Goal: Information Seeking & Learning: Learn about a topic

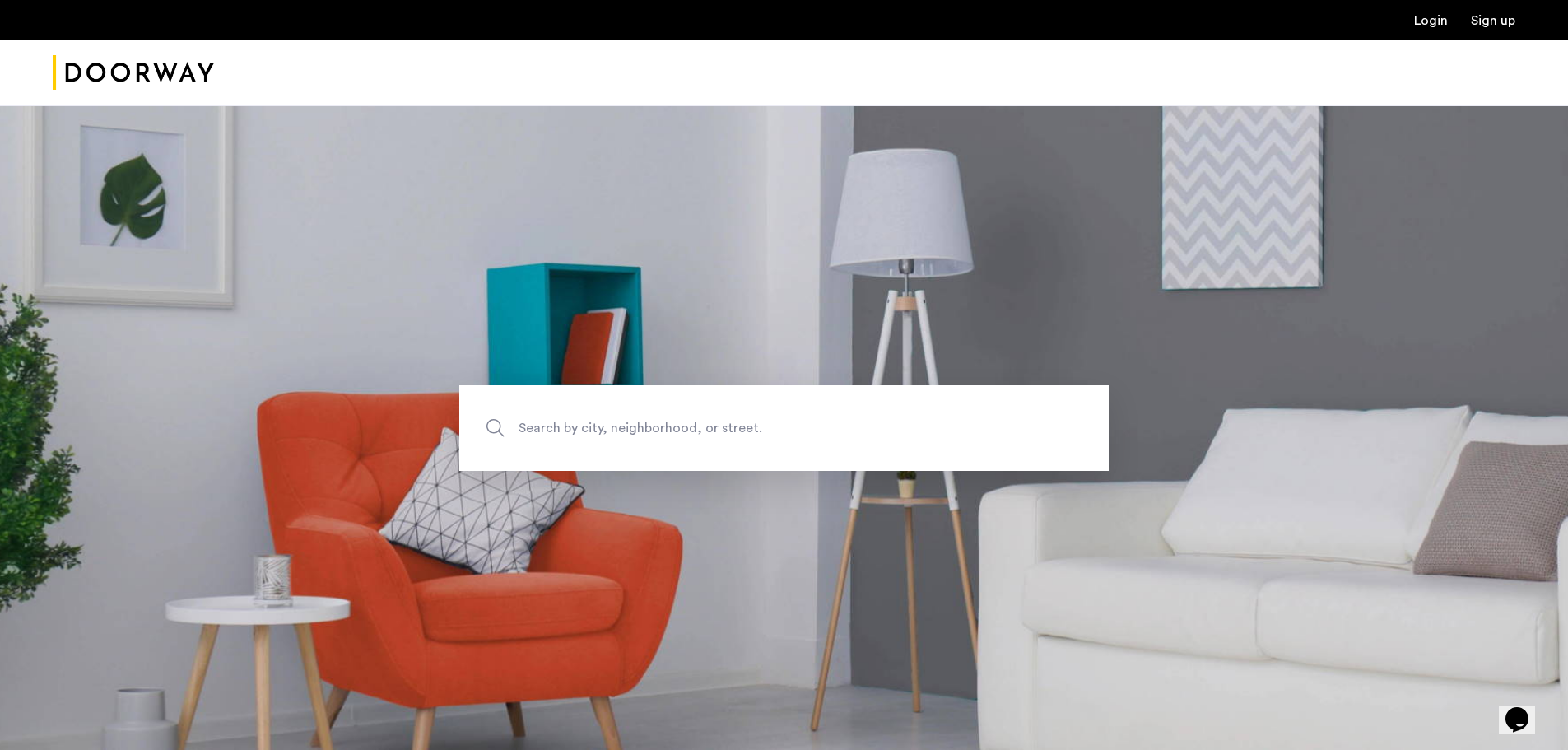
click at [1434, 23] on link "Login" at bounding box center [1430, 20] width 33 height 13
click at [206, 67] on img "Cazamio Logo" at bounding box center [134, 73] width 161 height 62
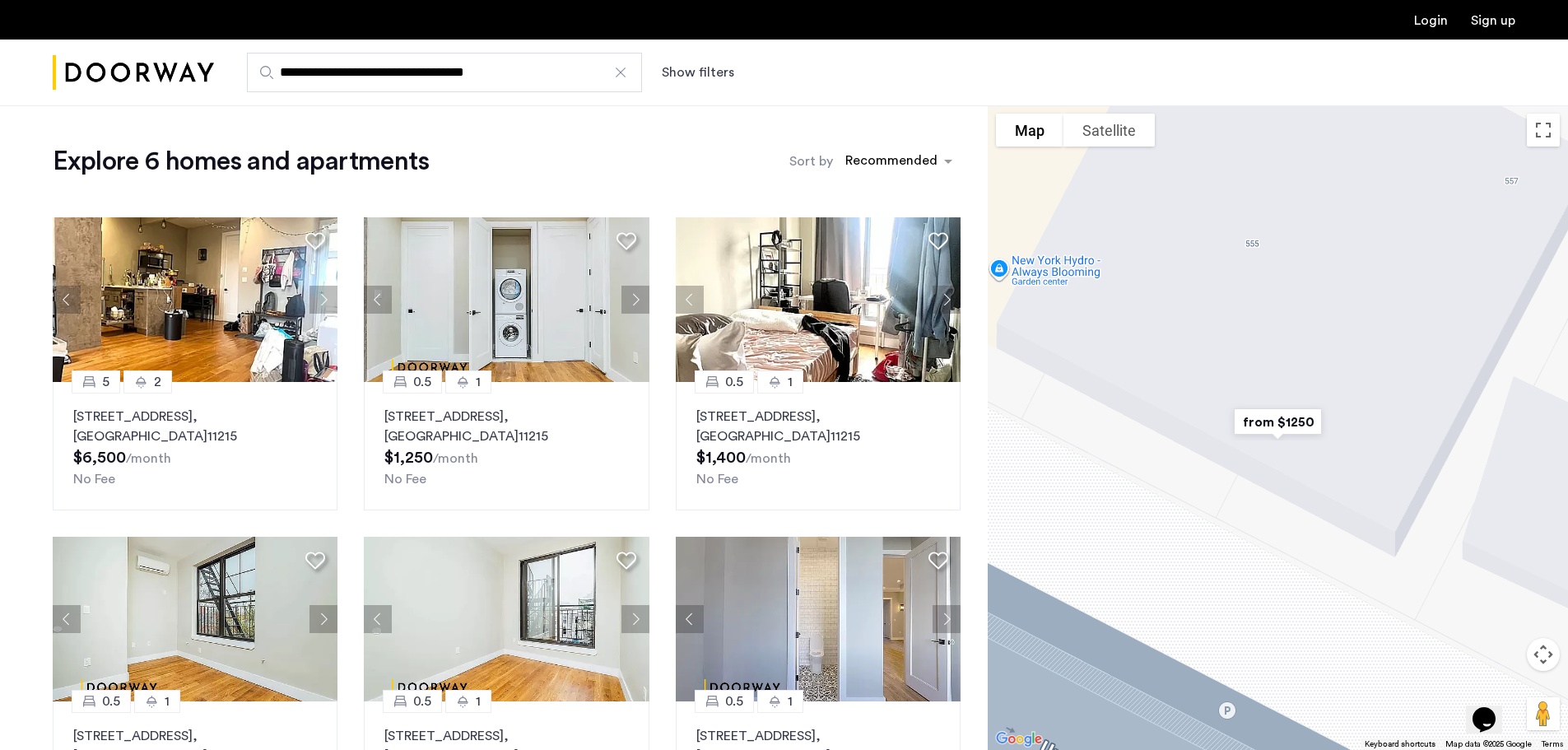
click at [121, 84] on img "Cazamio Logo" at bounding box center [134, 73] width 161 height 62
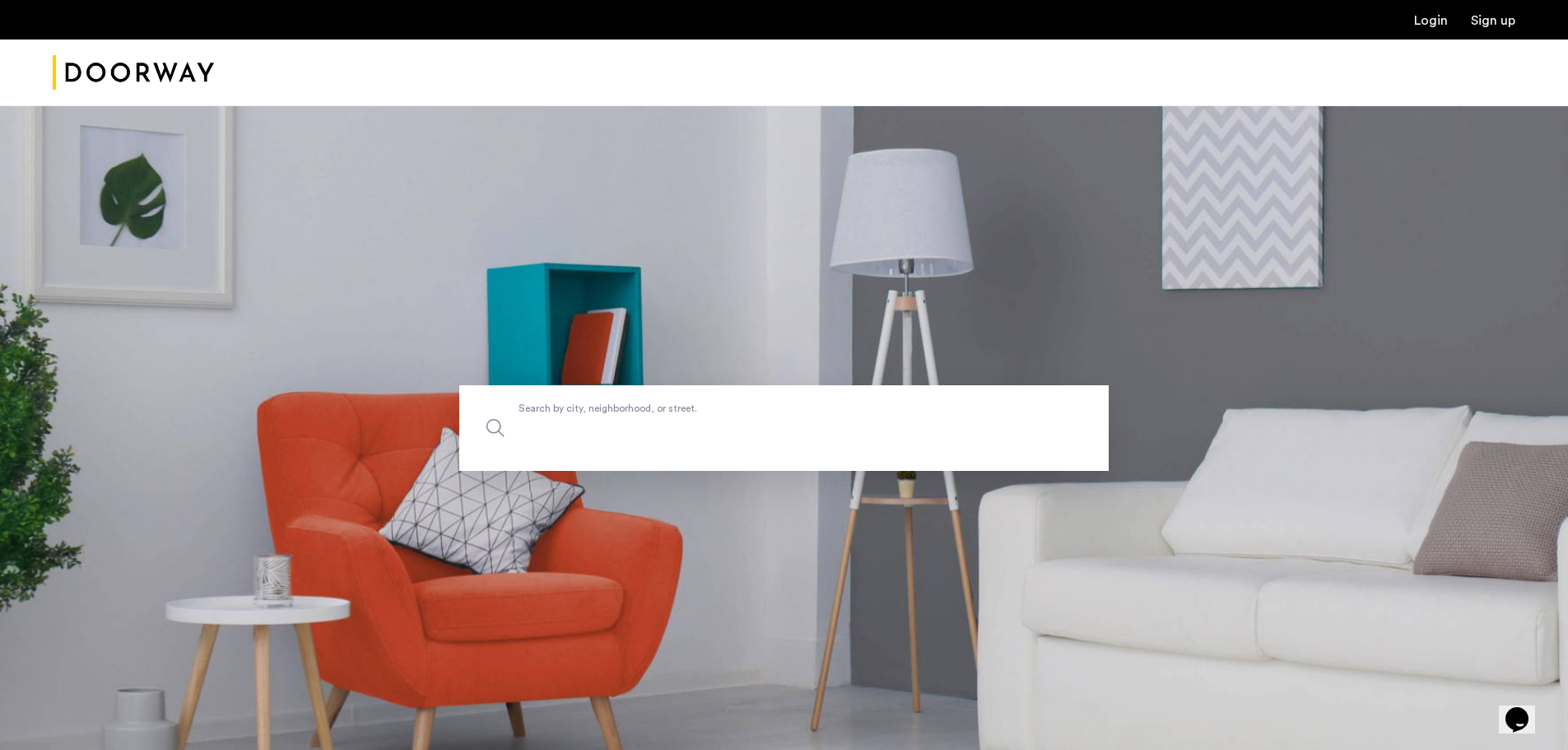
click at [668, 438] on input "Search by city, neighborhood, or street." at bounding box center [784, 428] width 650 height 86
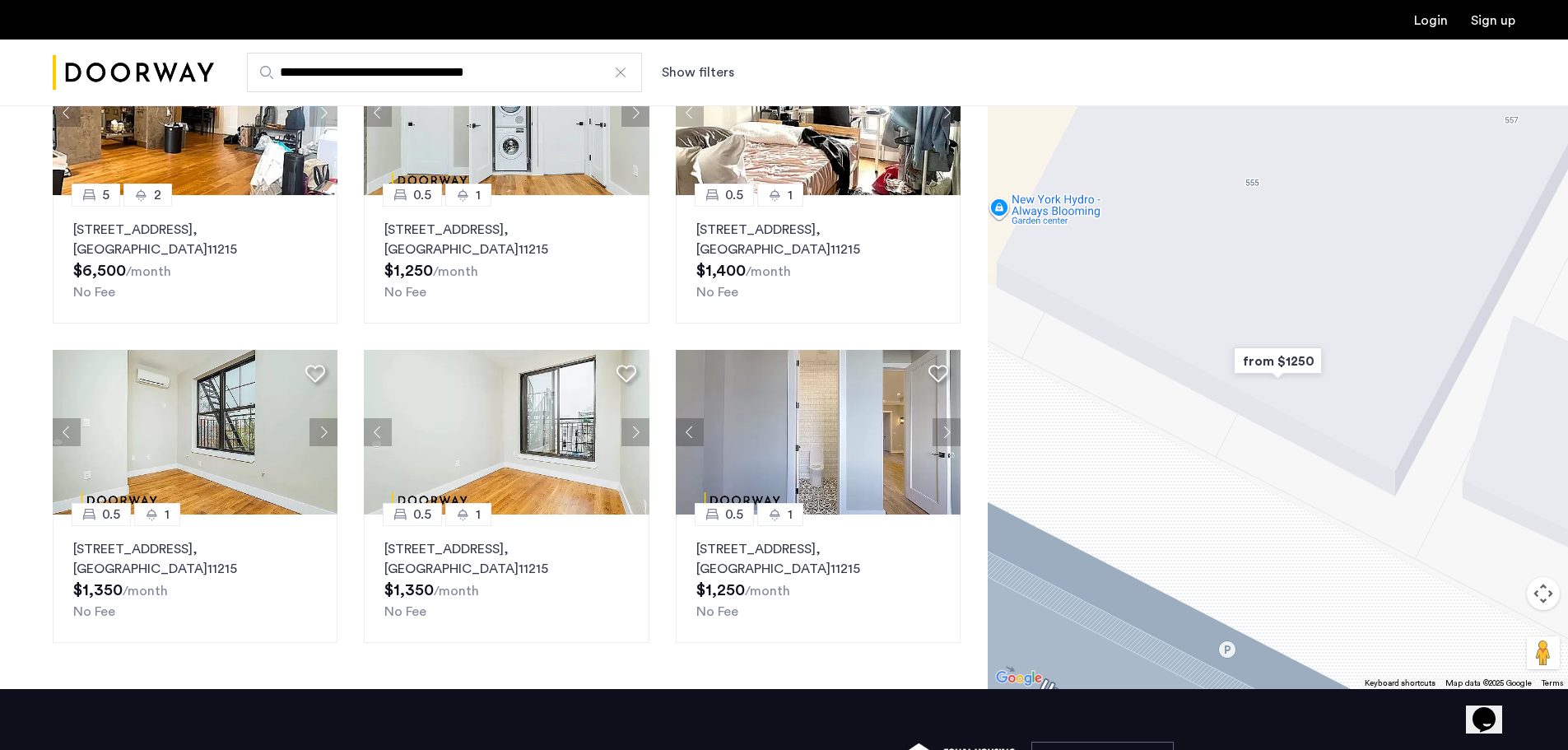
scroll to position [189, 0]
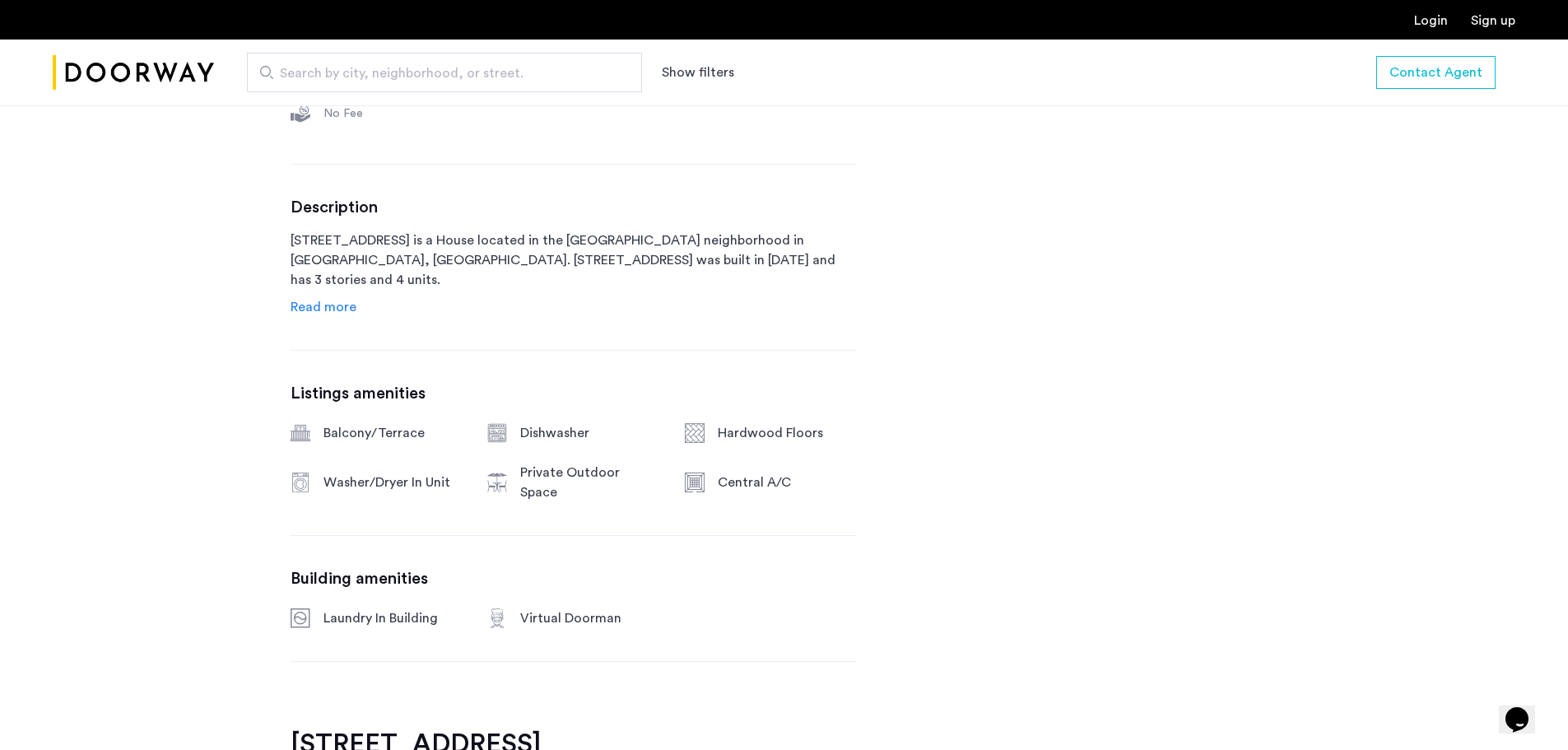
scroll to position [751, 0]
click at [331, 303] on span "Read more" at bounding box center [323, 303] width 66 height 13
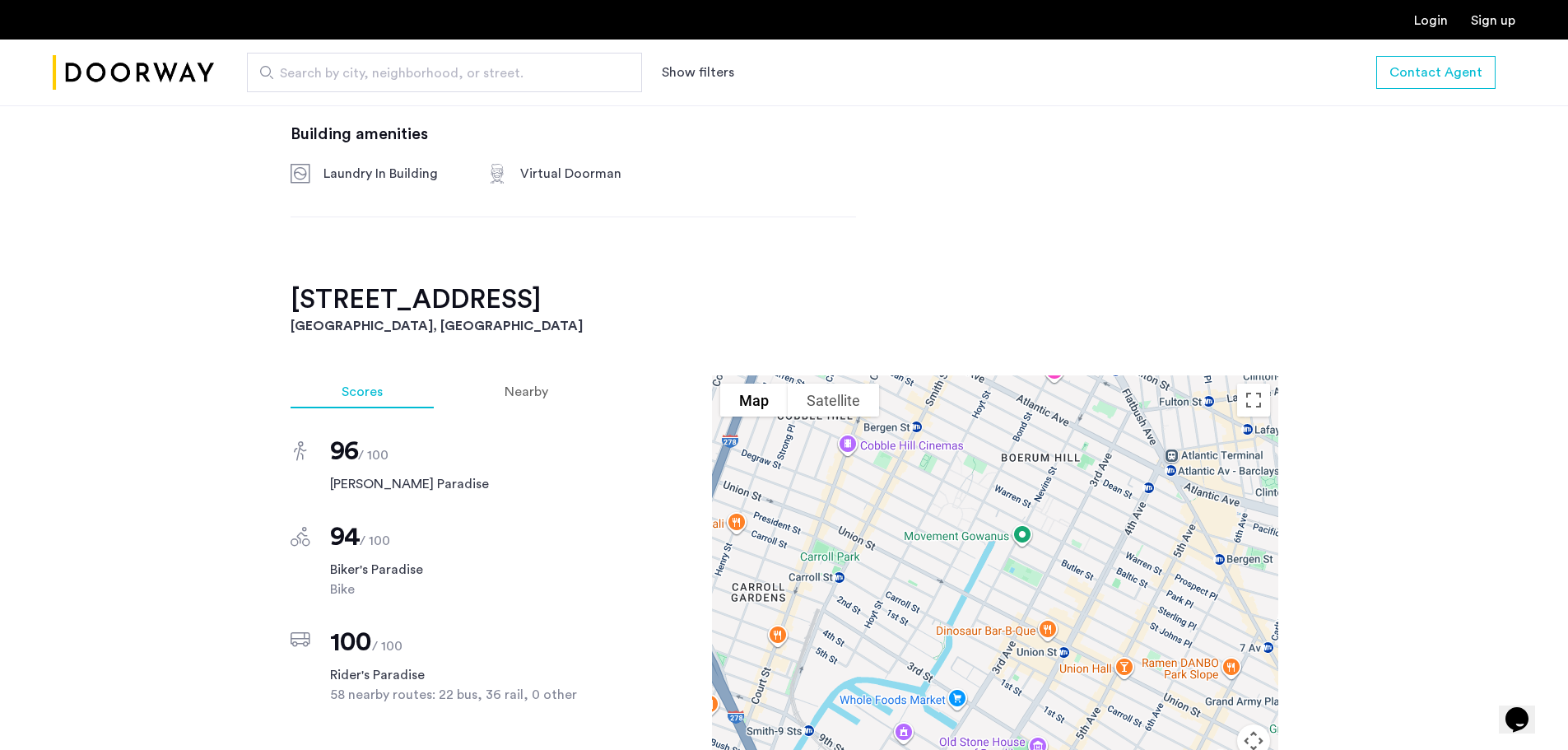
scroll to position [1837, 0]
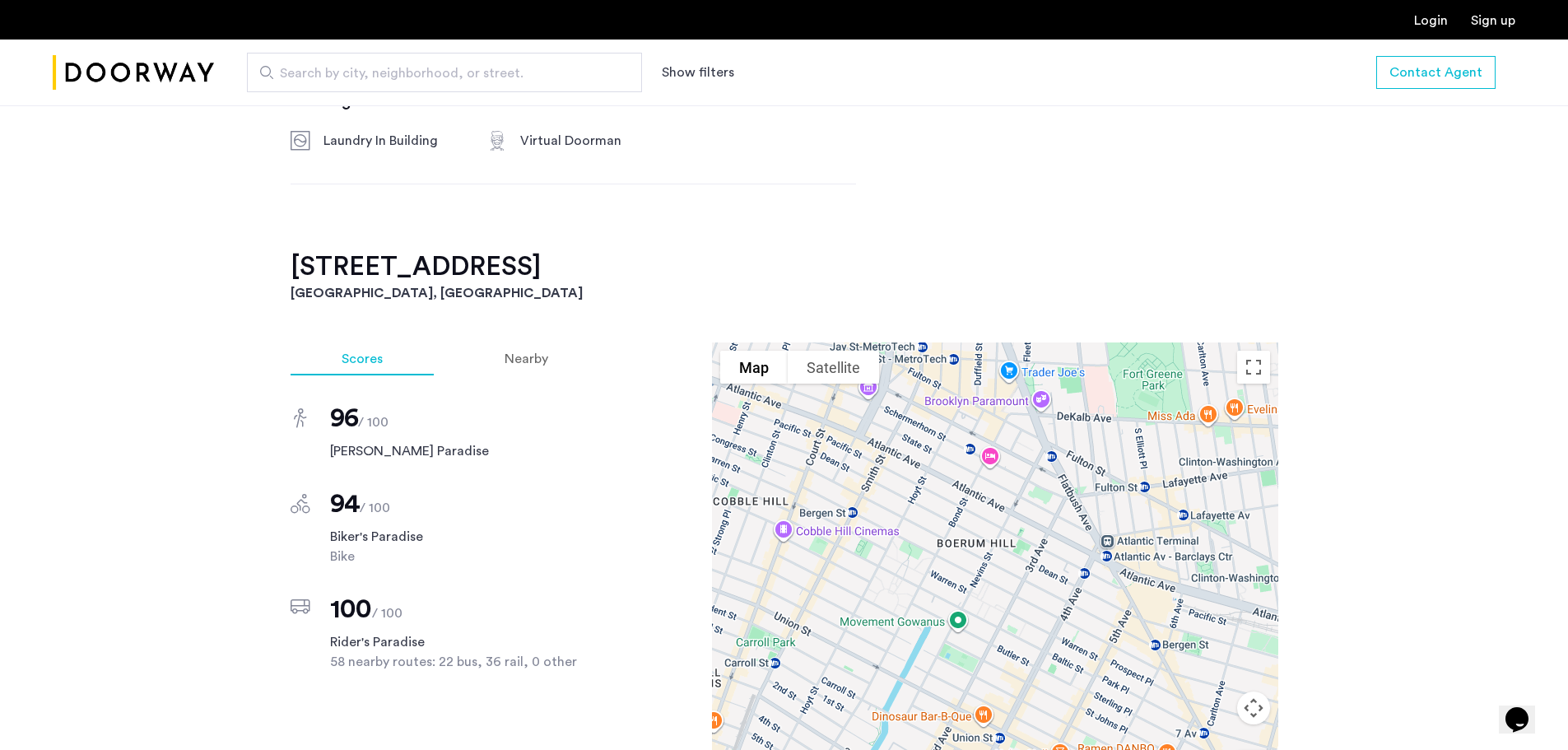
drag, startPoint x: 1109, startPoint y: 483, endPoint x: 1039, endPoint y: 605, distance: 140.7
click at [1039, 605] on div at bounding box center [995, 572] width 566 height 461
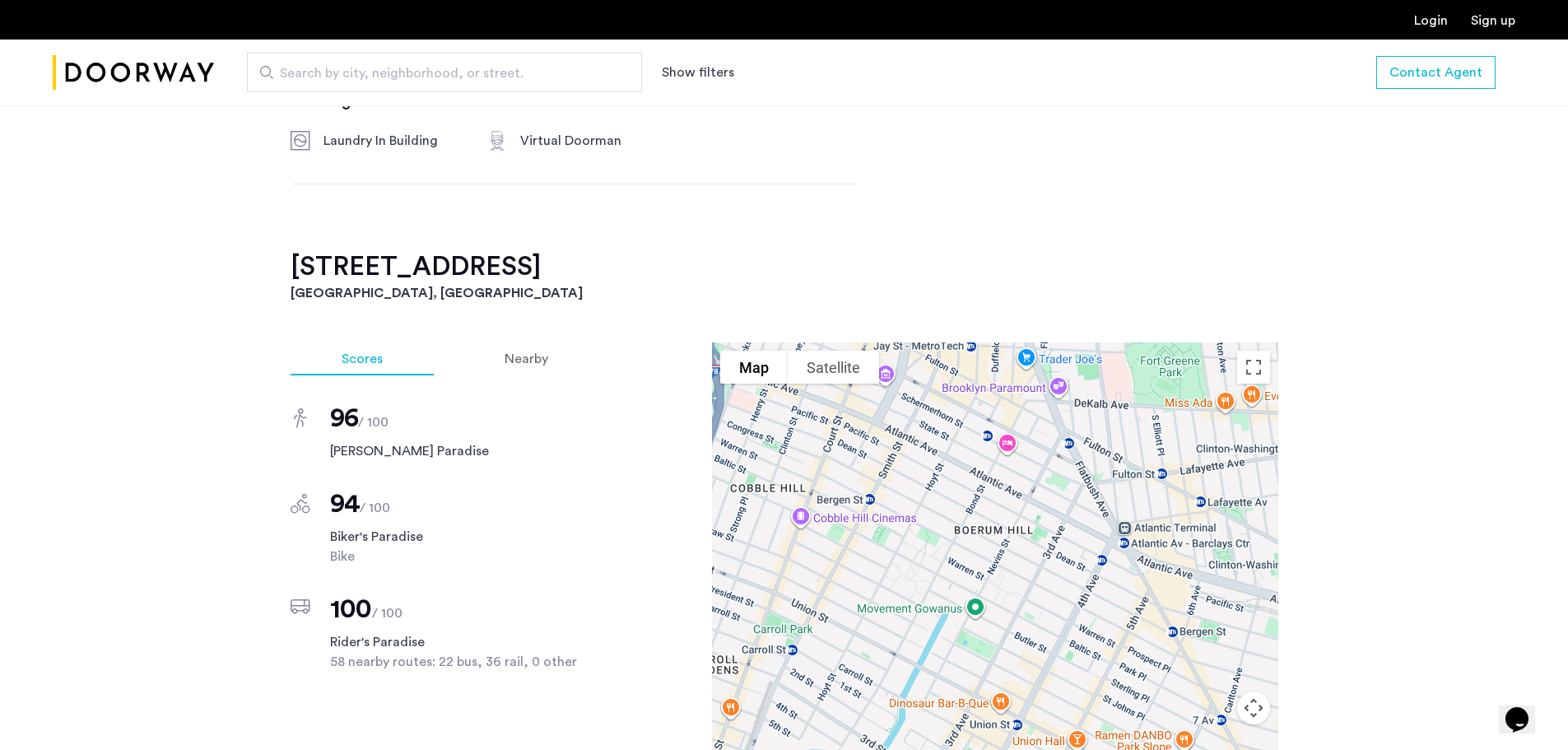
drag, startPoint x: 1064, startPoint y: 606, endPoint x: 1083, endPoint y: 590, distance: 24.8
click at [1083, 590] on div at bounding box center [995, 572] width 566 height 461
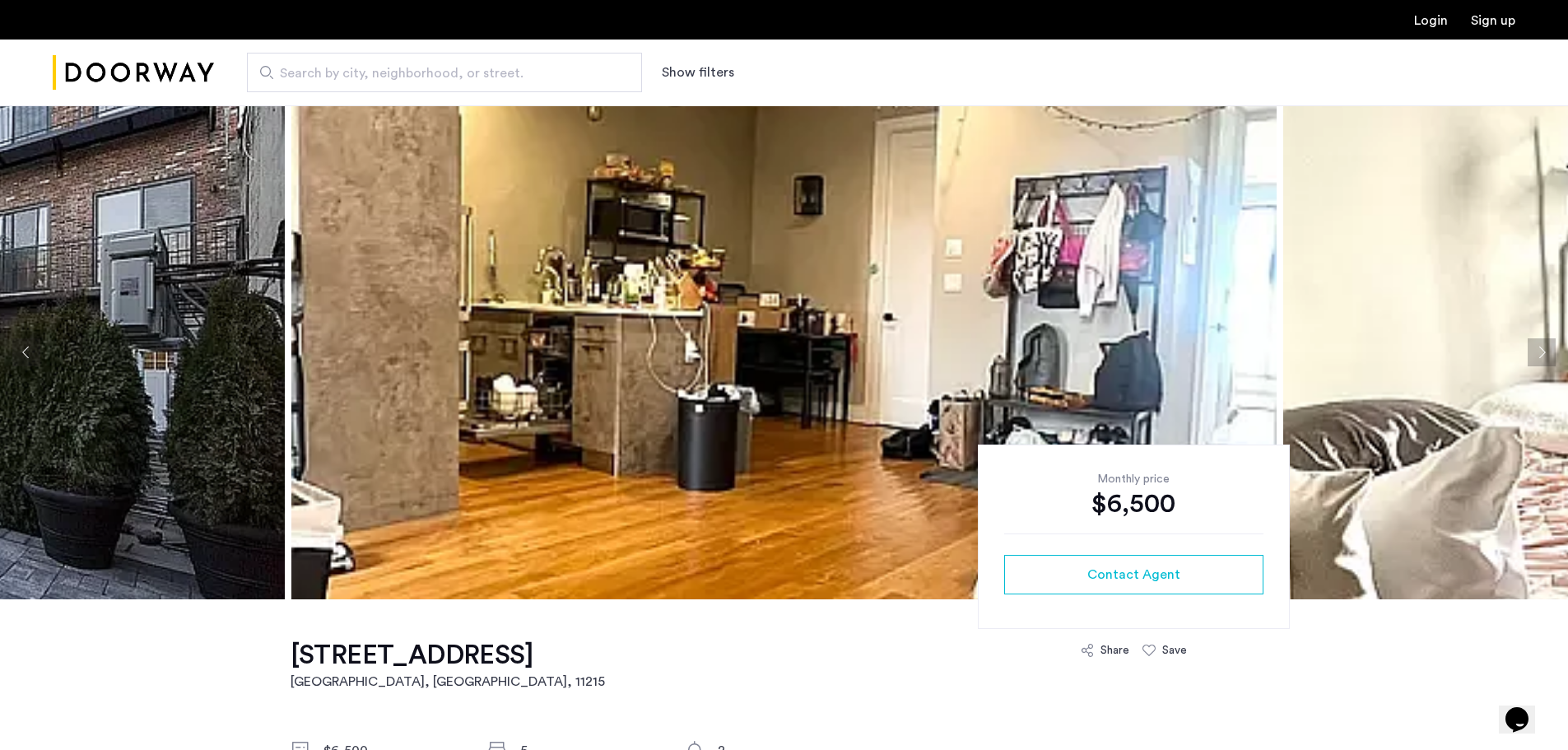
click at [888, 251] on img at bounding box center [784, 352] width 985 height 493
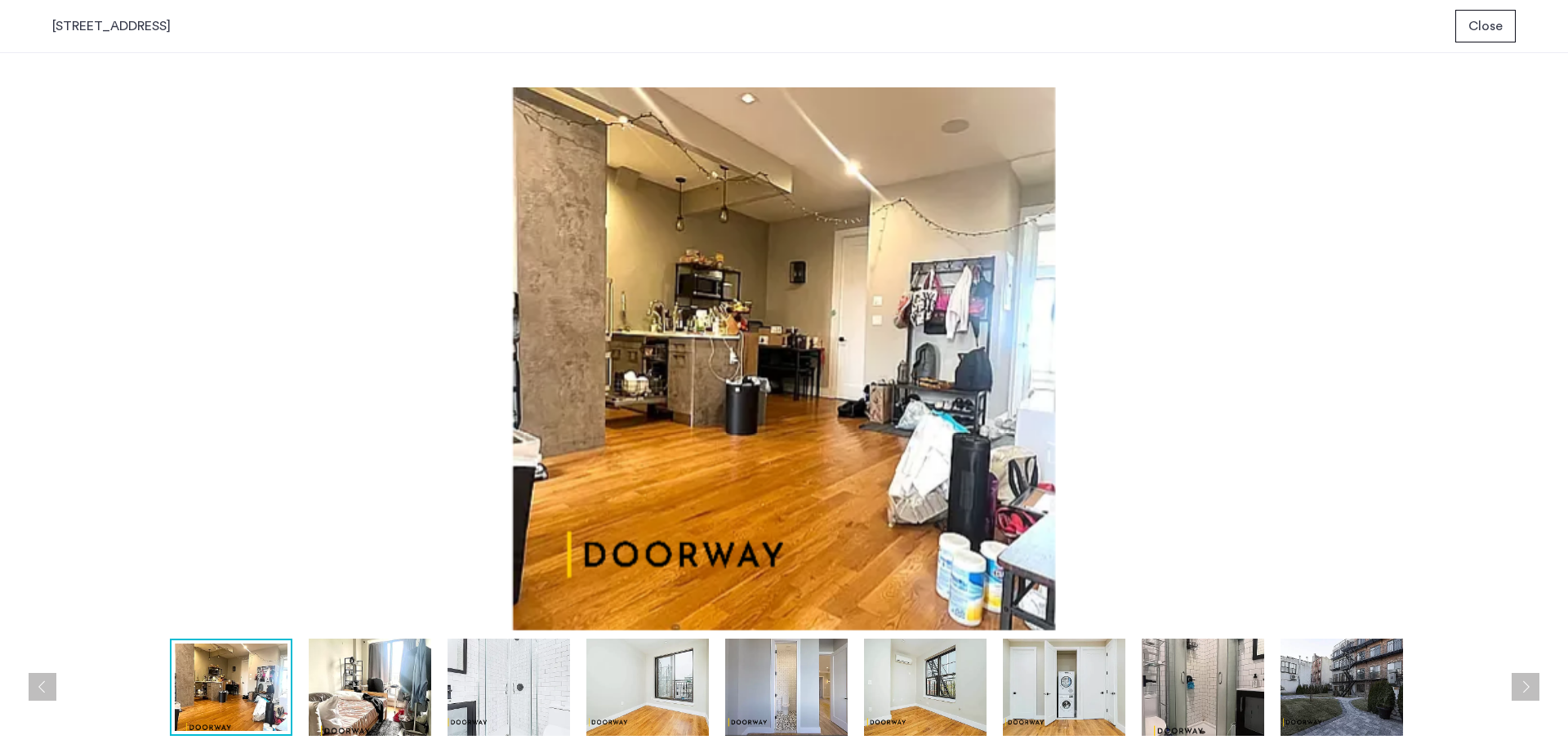
click at [352, 685] on img at bounding box center [371, 687] width 123 height 98
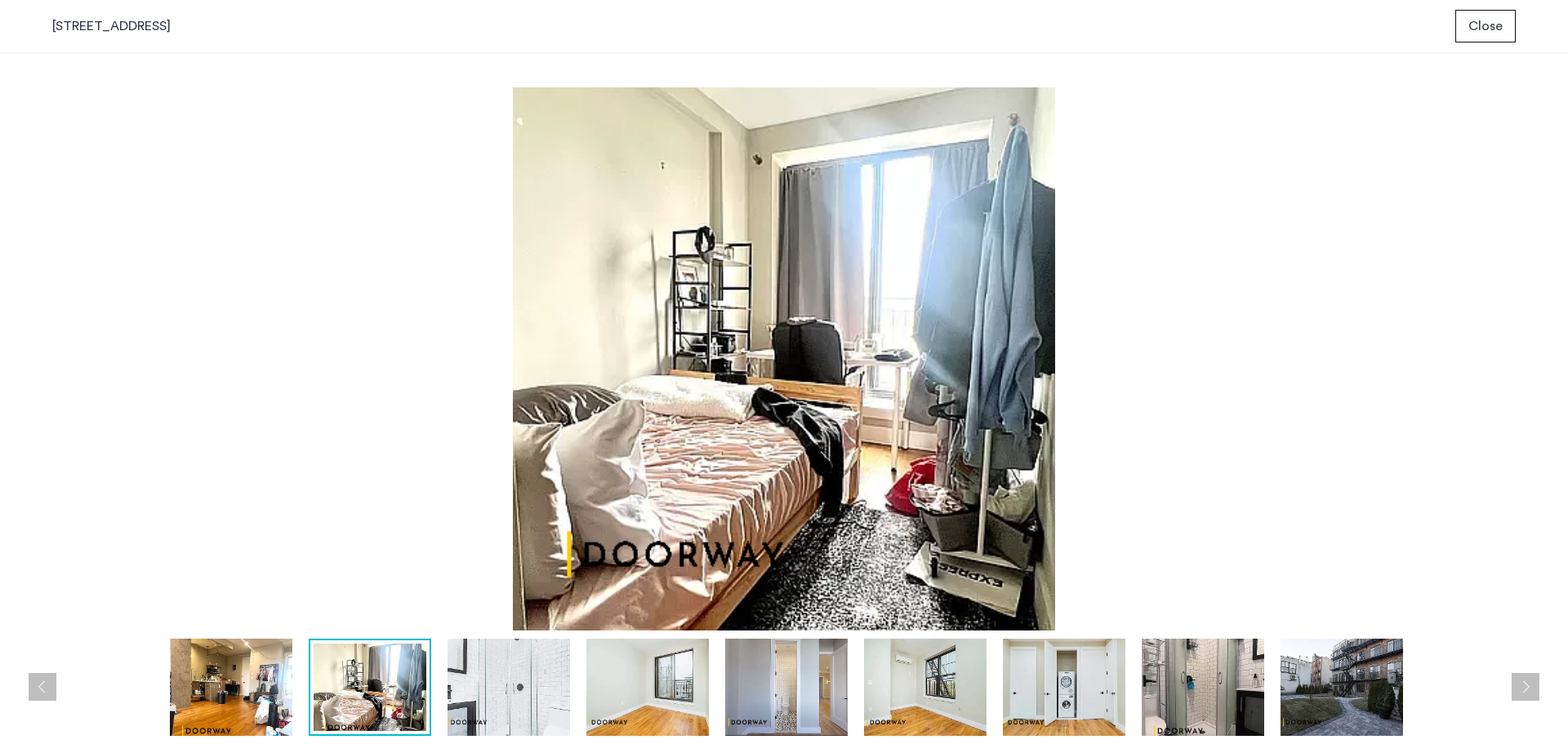
click at [528, 681] on img at bounding box center [509, 687] width 123 height 98
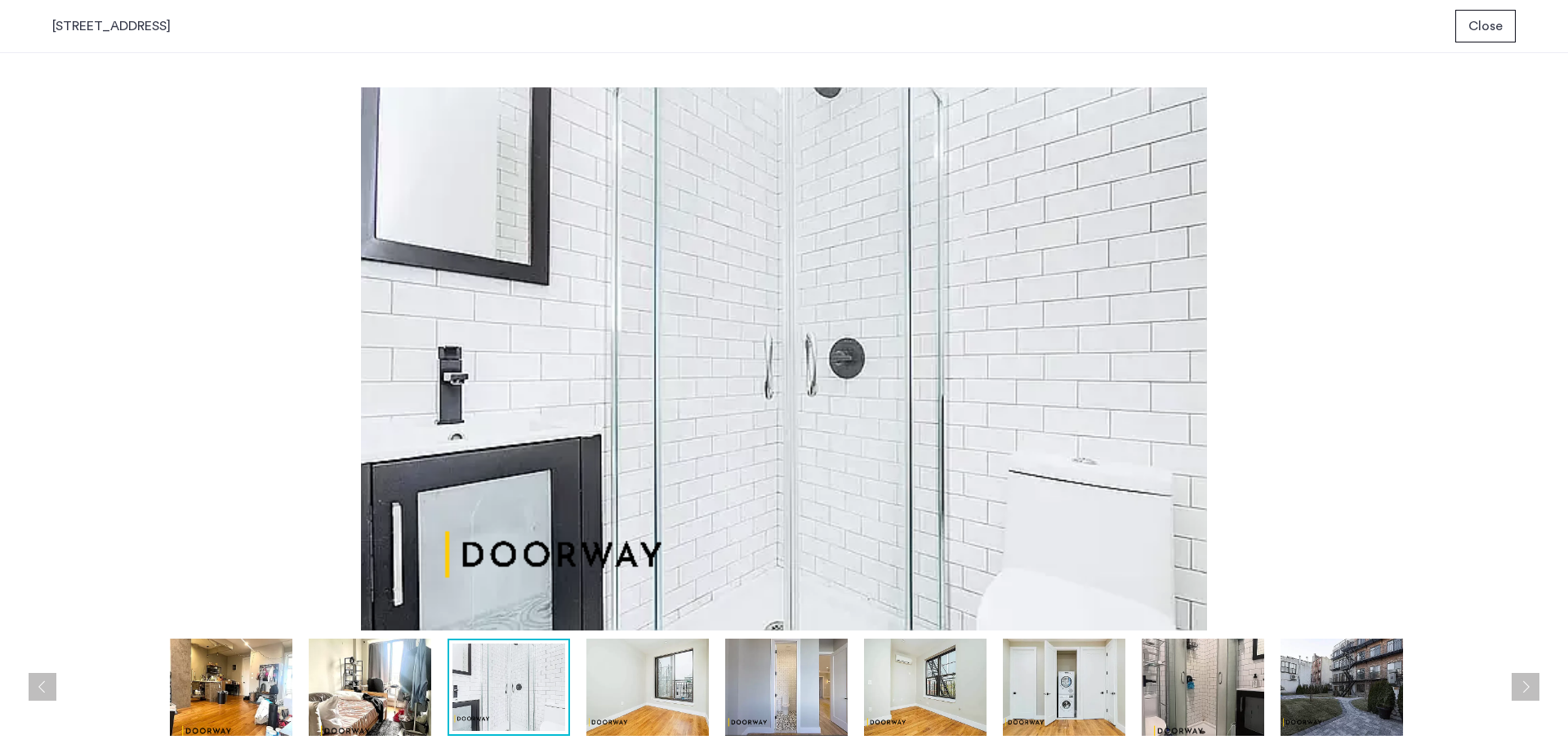
click at [666, 675] on img at bounding box center [647, 687] width 123 height 98
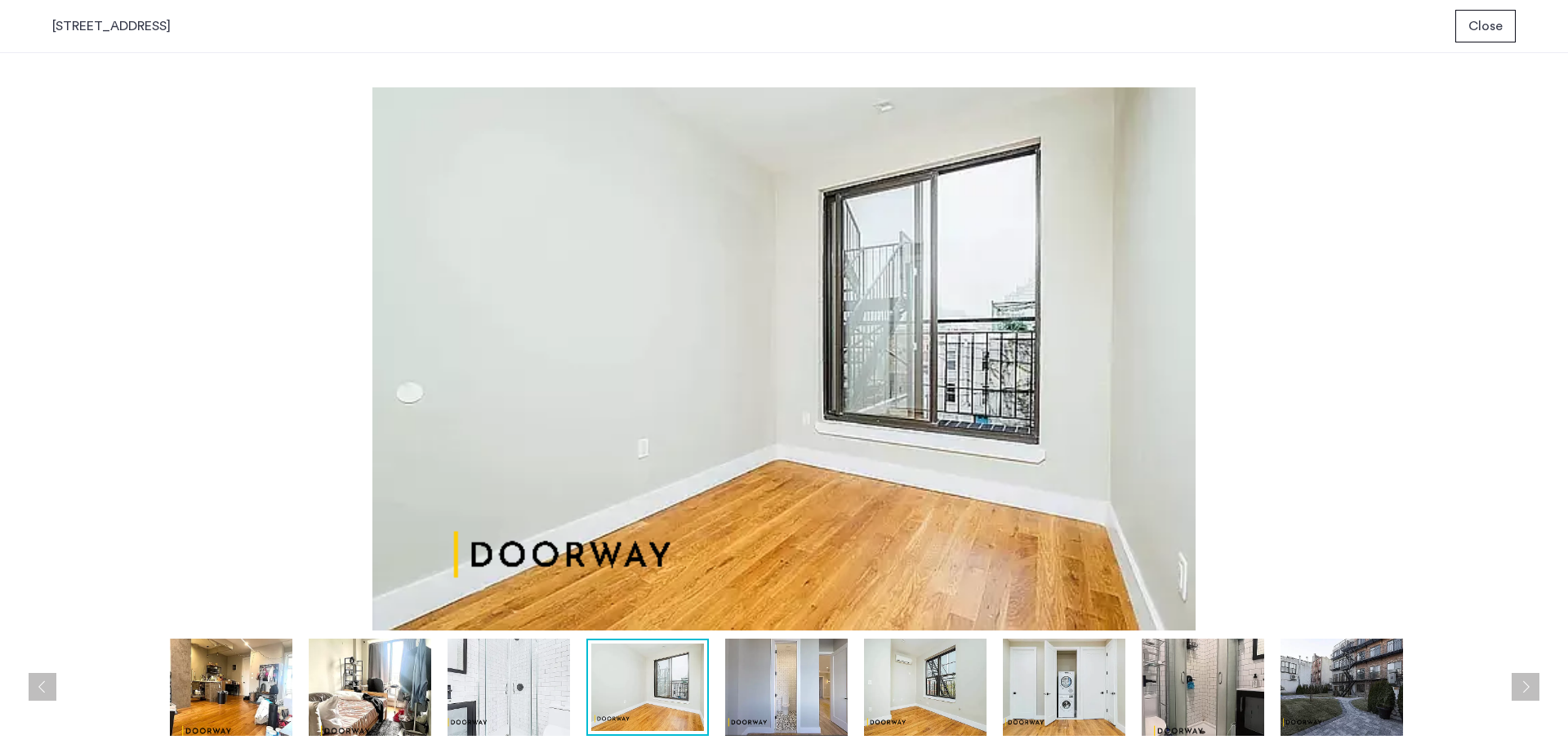
click at [819, 680] on img at bounding box center [787, 687] width 123 height 98
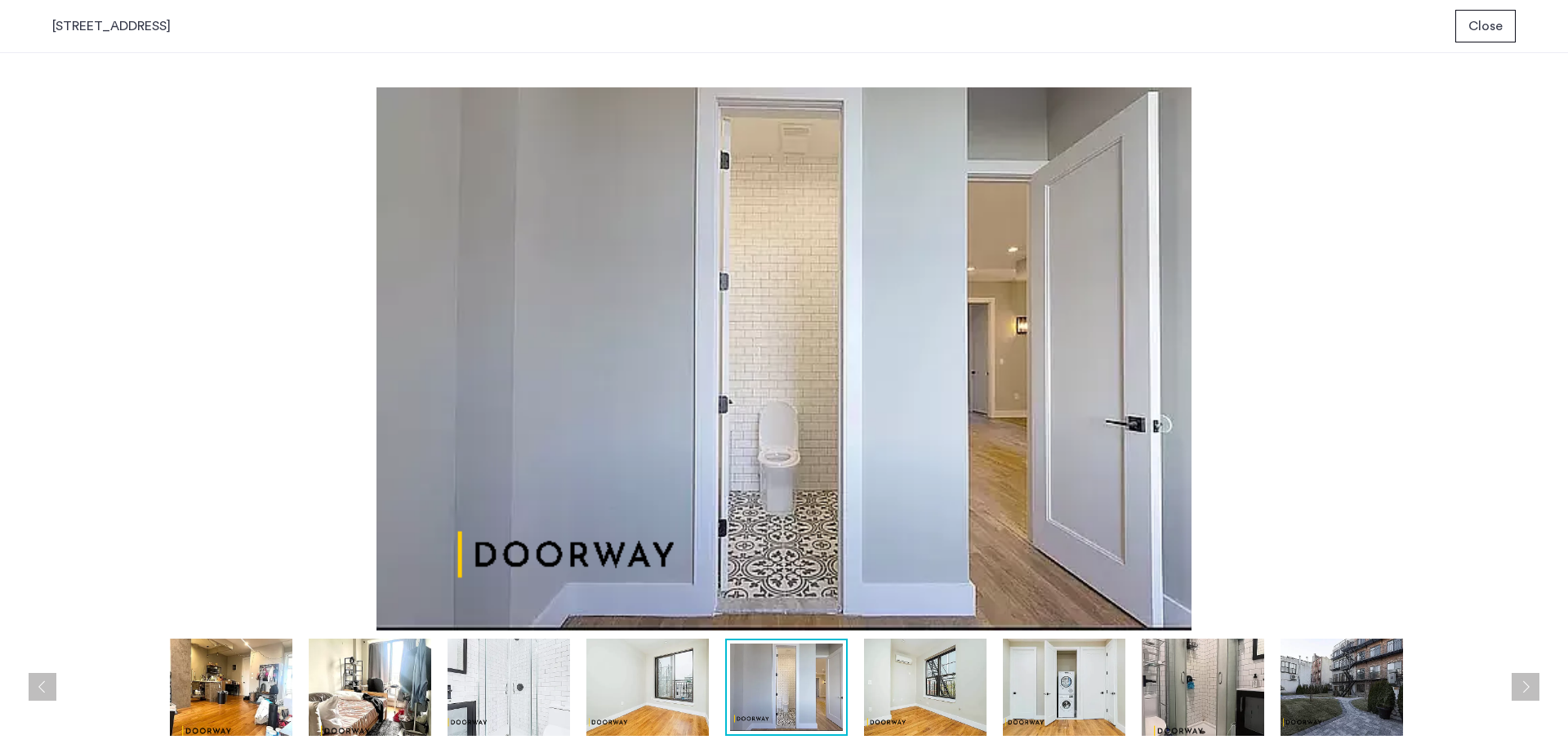
click at [922, 683] on img at bounding box center [925, 687] width 123 height 98
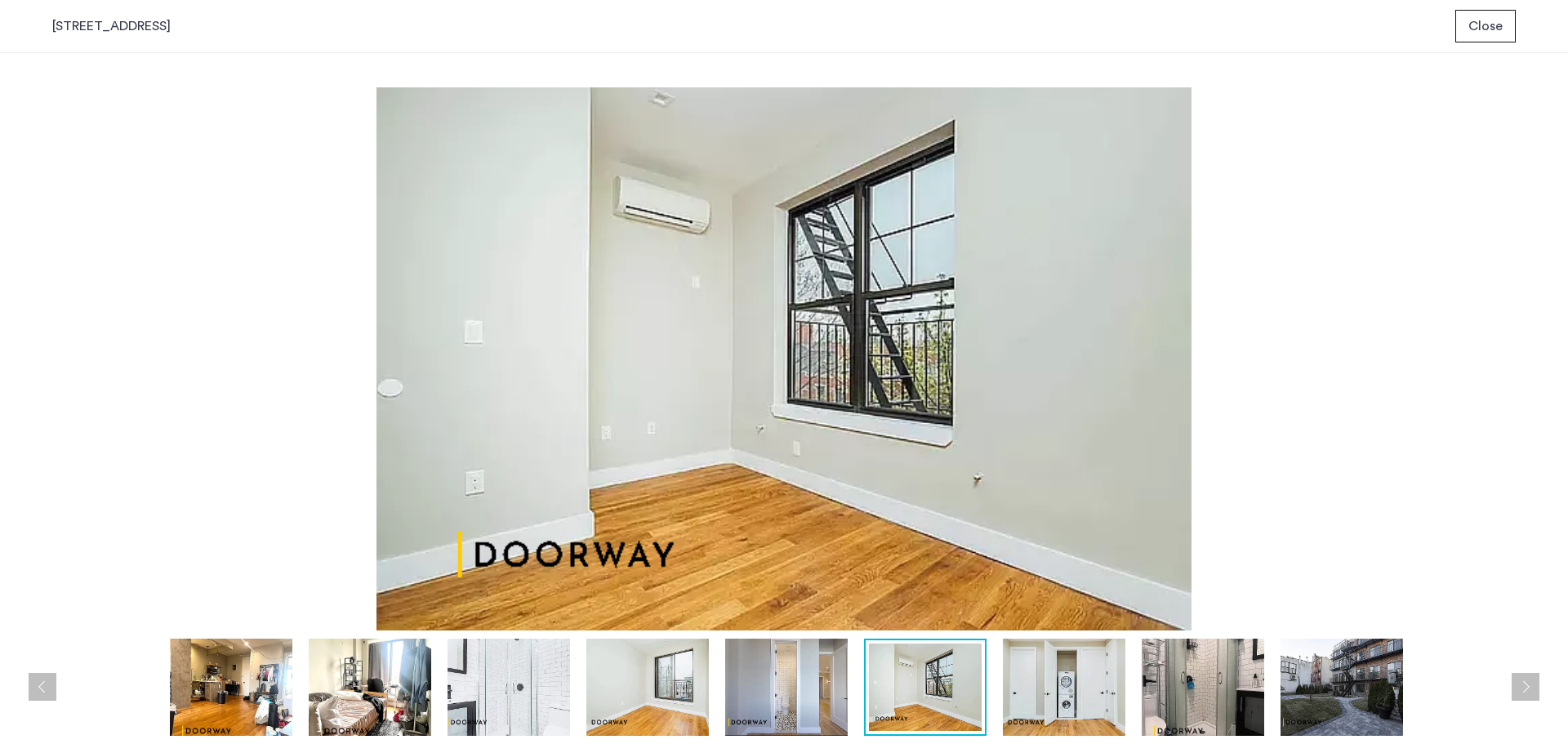
click at [1071, 685] on img at bounding box center [1064, 687] width 123 height 98
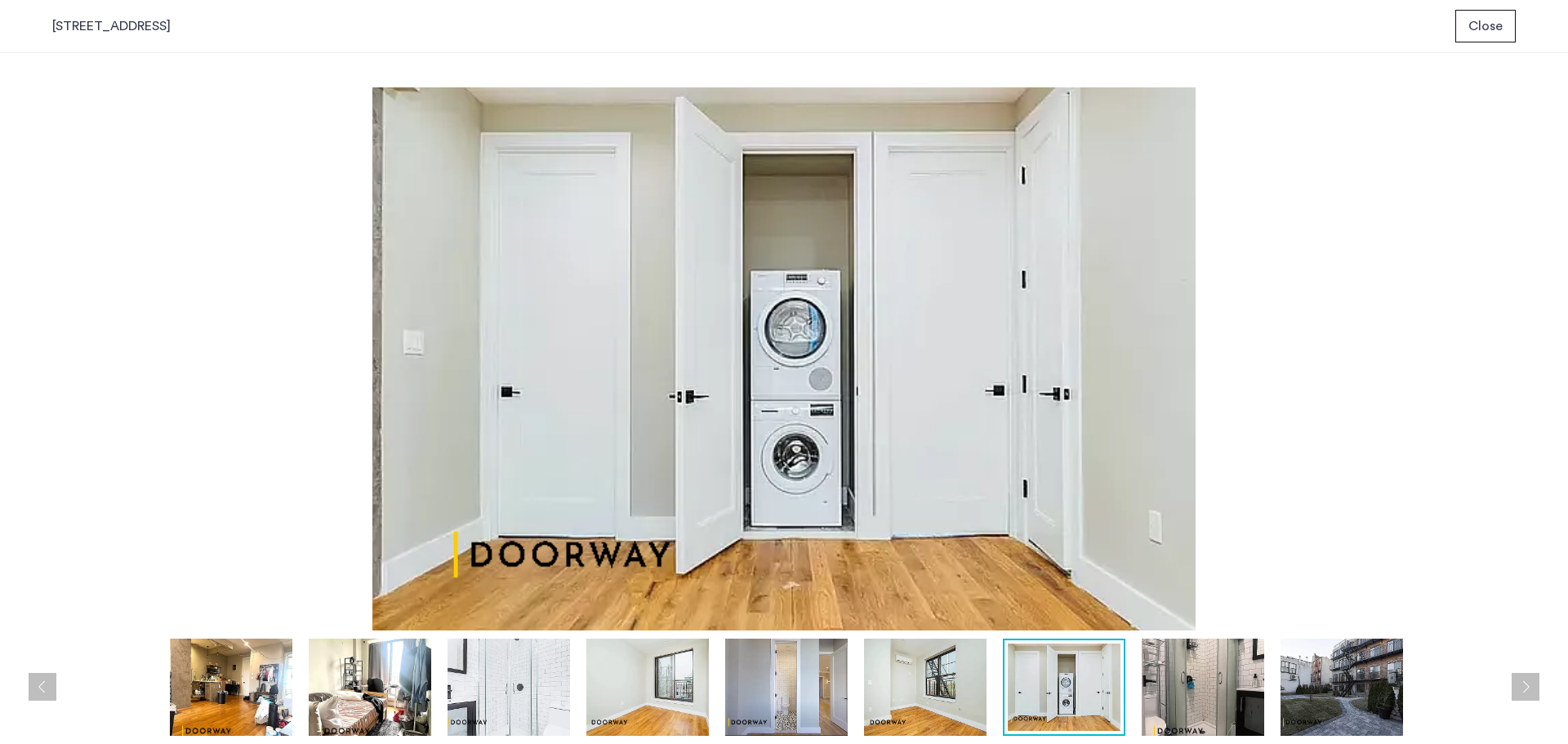
click at [1199, 685] on img at bounding box center [1203, 687] width 123 height 98
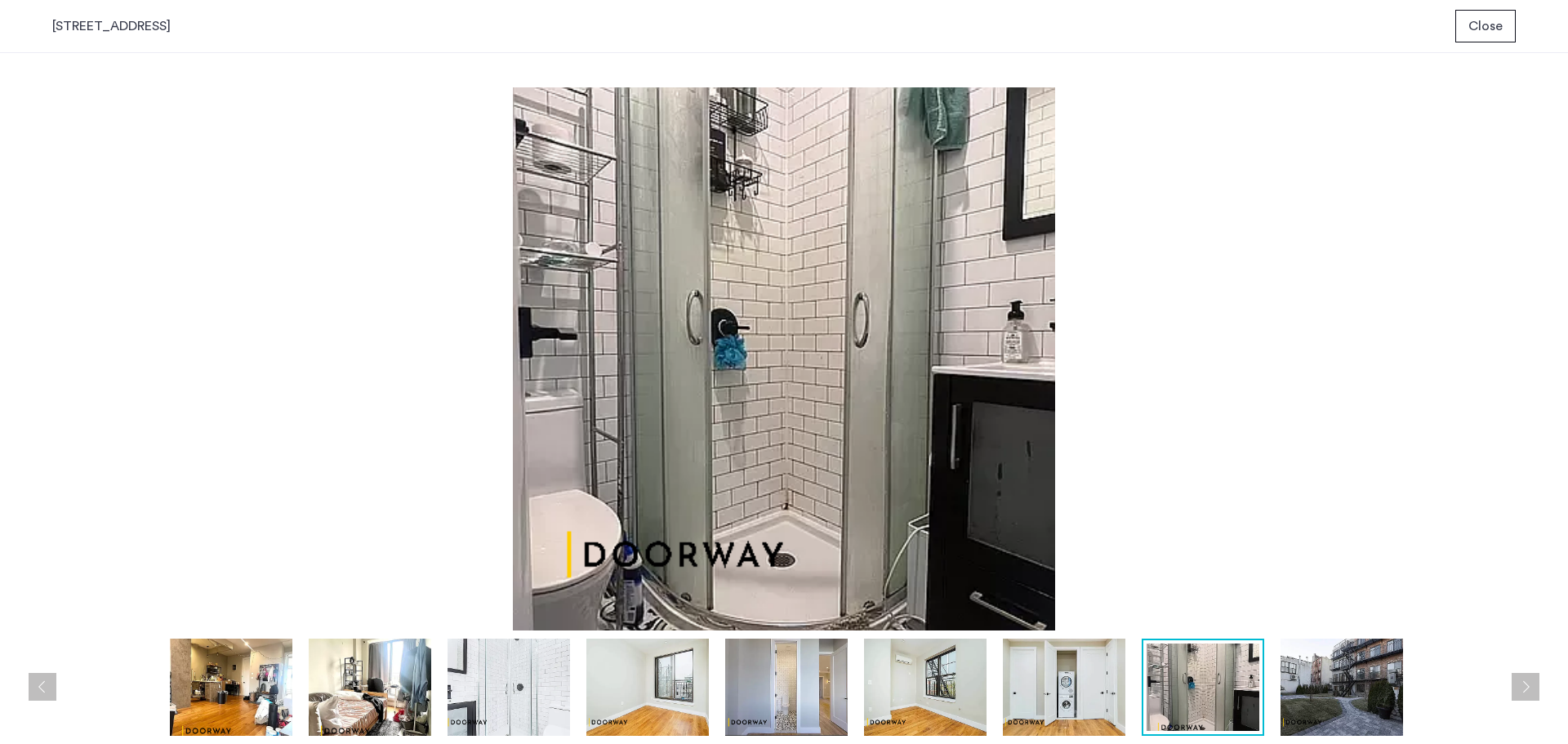
click at [1330, 688] on img at bounding box center [1342, 687] width 123 height 98
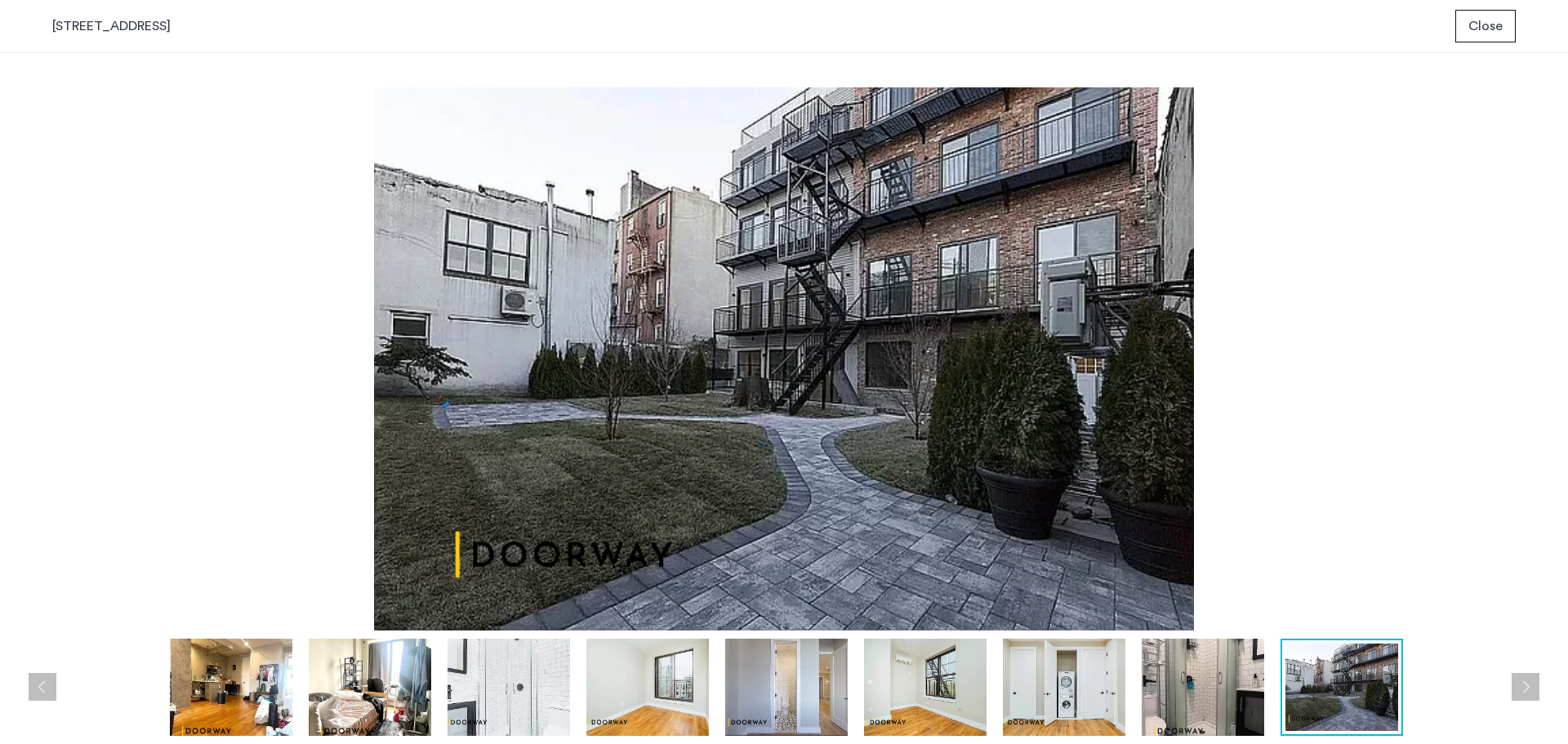
click at [1478, 29] on span "Close" at bounding box center [1484, 26] width 34 height 20
